Goal: Task Accomplishment & Management: Manage account settings

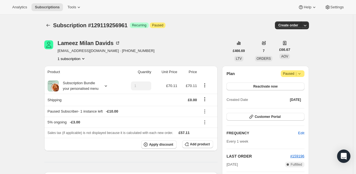
click at [304, 71] on span "Attention Paused |" at bounding box center [293, 73] width 24 height 7
drag, startPoint x: 288, startPoint y: 85, endPoint x: 260, endPoint y: 108, distance: 35.2
click at [263, 89] on button "Reactivate now" at bounding box center [265, 87] width 78 height 8
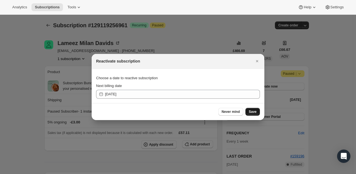
click at [254, 111] on span "Save" at bounding box center [253, 112] width 8 height 4
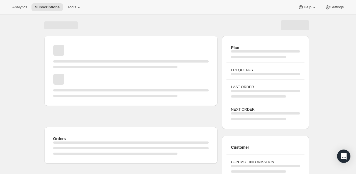
click at [157, 145] on div "Page loading" at bounding box center [131, 148] width 156 height 13
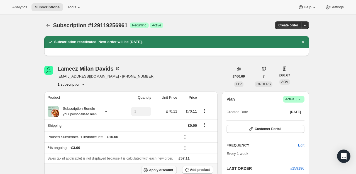
click at [158, 169] on span "Apply discount" at bounding box center [161, 170] width 24 height 4
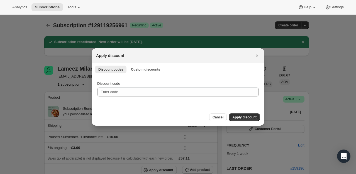
click at [140, 64] on div "Discount codes Custom discounts More views Discount codes Custom discounts More…" at bounding box center [178, 69] width 173 height 12
click at [141, 69] on span "Custom discounts" at bounding box center [145, 69] width 29 height 4
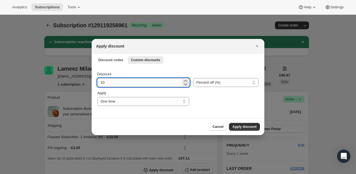
click at [137, 82] on input "10" at bounding box center [139, 82] width 84 height 9
type input "100"
click at [247, 127] on span "Apply discount" at bounding box center [244, 127] width 24 height 4
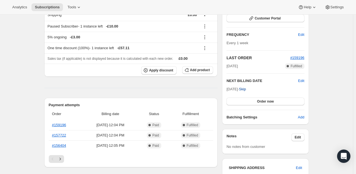
scroll to position [111, 0]
click at [261, 97] on button "Order now" at bounding box center [265, 101] width 78 height 8
click at [259, 101] on span "Click to confirm" at bounding box center [265, 101] width 25 height 4
